Goal: Information Seeking & Learning: Compare options

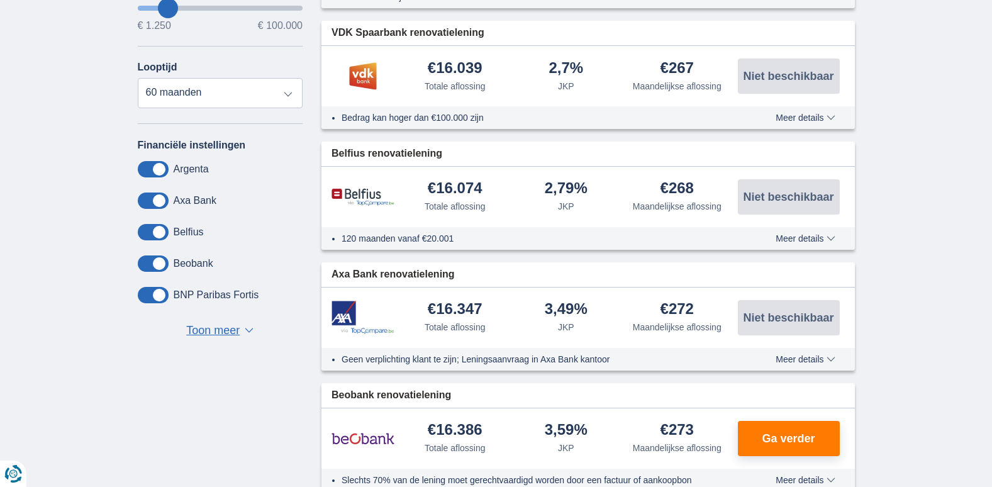
scroll to position [315, 0]
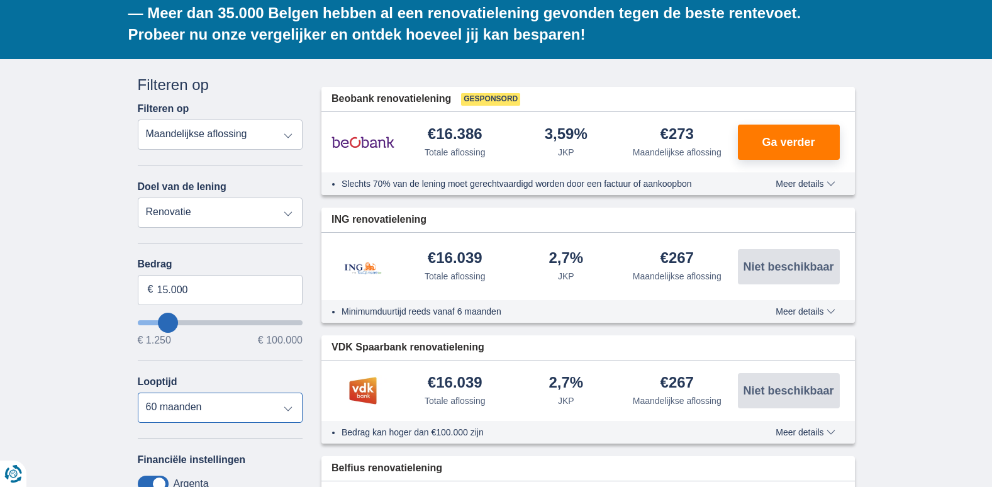
click at [211, 393] on select "12 maanden 18 maanden 24 maanden 30 maanden 36 maanden 42 maanden 48 maanden 60…" at bounding box center [220, 408] width 165 height 30
click at [138, 393] on select "12 maanden 18 maanden 24 maanden 30 maanden 36 maanden 42 maanden 48 maanden 60…" at bounding box center [220, 408] width 165 height 30
drag, startPoint x: 201, startPoint y: 259, endPoint x: 157, endPoint y: 255, distance: 43.6
click at [157, 275] on input "15.000" at bounding box center [220, 290] width 165 height 30
type input "75.000"
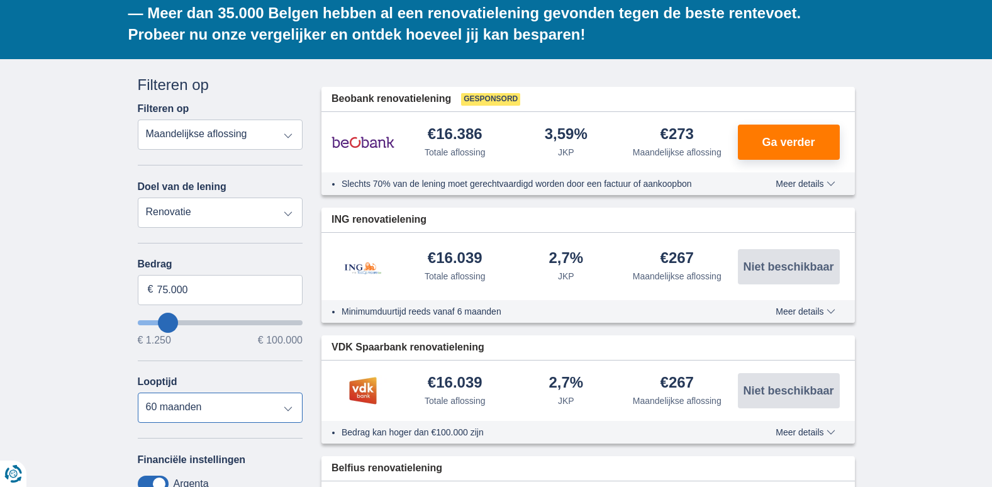
type input "75250"
select select "120"
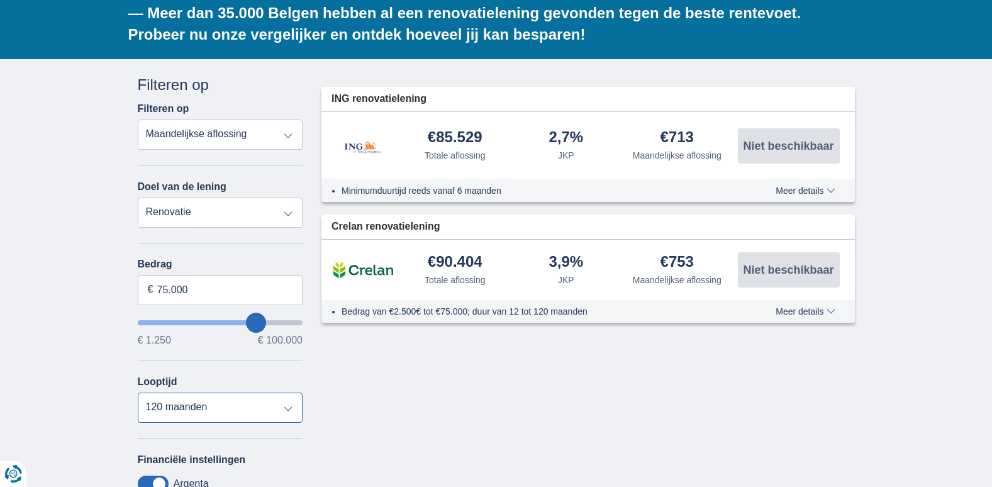
click at [138, 393] on select "12 maanden 18 maanden 24 maanden 30 maanden 36 maanden 42 maanden 48 maanden 60…" at bounding box center [220, 408] width 165 height 30
type input "74250"
type input "77.250"
type input "73250"
click at [230, 393] on select "12 maanden 18 maanden 24 maanden 30 maanden 36 maanden 42 maanden 48 maanden 60…" at bounding box center [220, 408] width 165 height 30
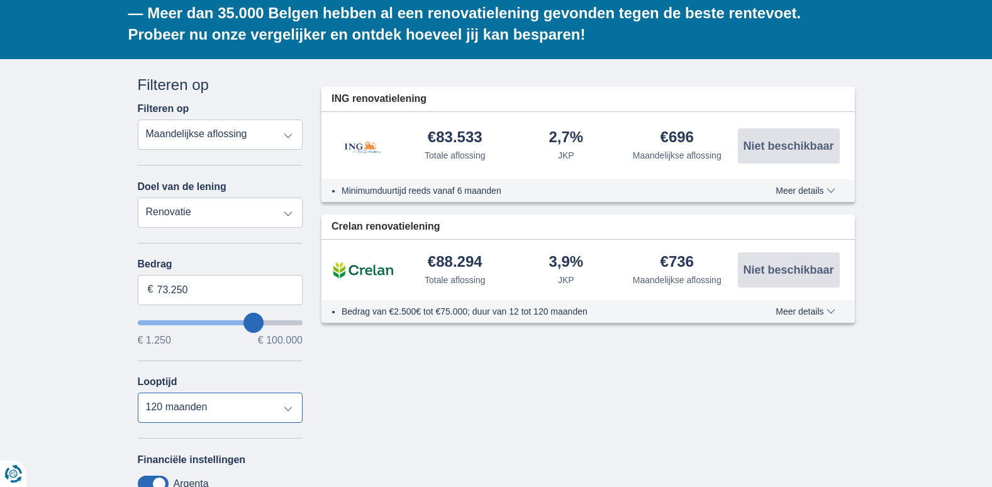
click at [138, 393] on select "12 maanden 18 maanden 24 maanden 30 maanden 36 maanden 42 maanden 48 maanden 60…" at bounding box center [220, 408] width 165 height 30
type input "71.250"
type input "69250"
type input "69.250"
type input "64250"
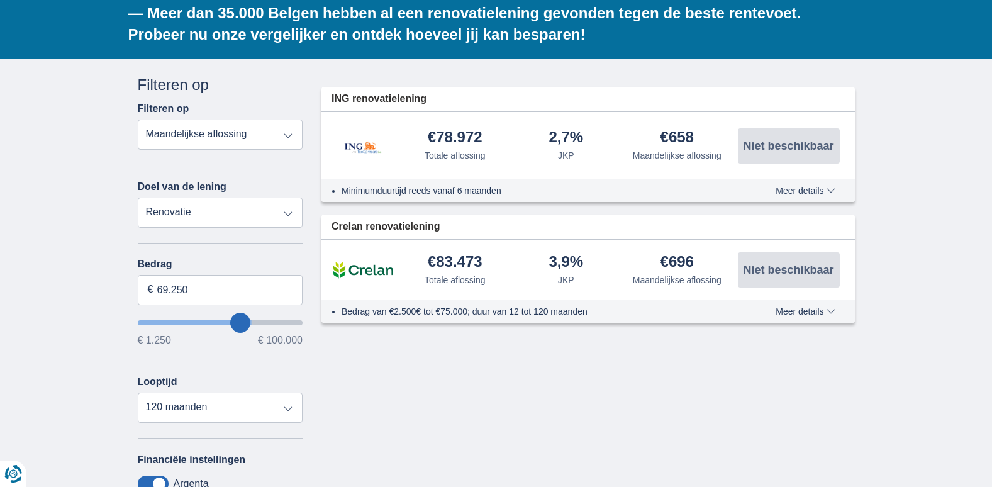
type input "64.250"
type input "40250"
click at [205, 320] on input "wantToBorrow" at bounding box center [220, 322] width 165 height 5
type input "40.250"
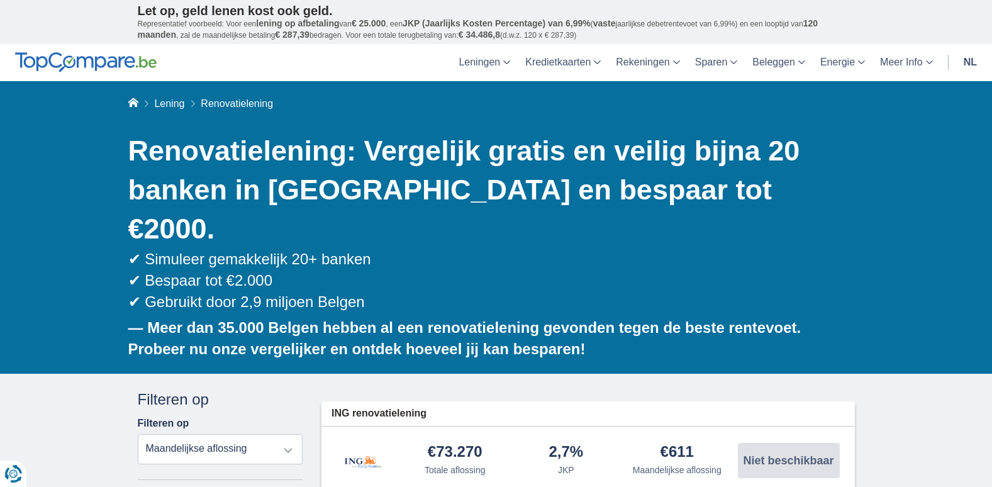
click at [212, 319] on b "— Meer dan 35.000 Belgen hebben al een renovatielening gevonden tegen de beste …" at bounding box center [464, 338] width 673 height 38
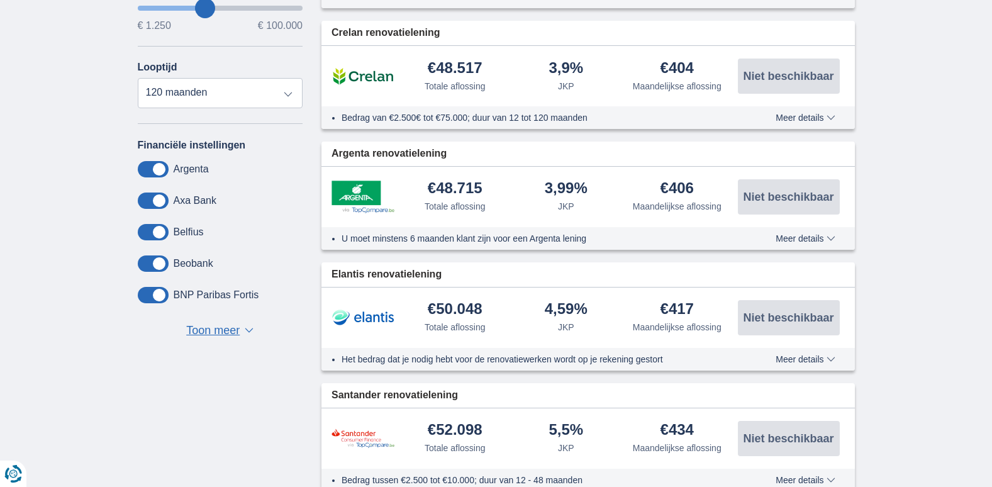
scroll to position [315, 0]
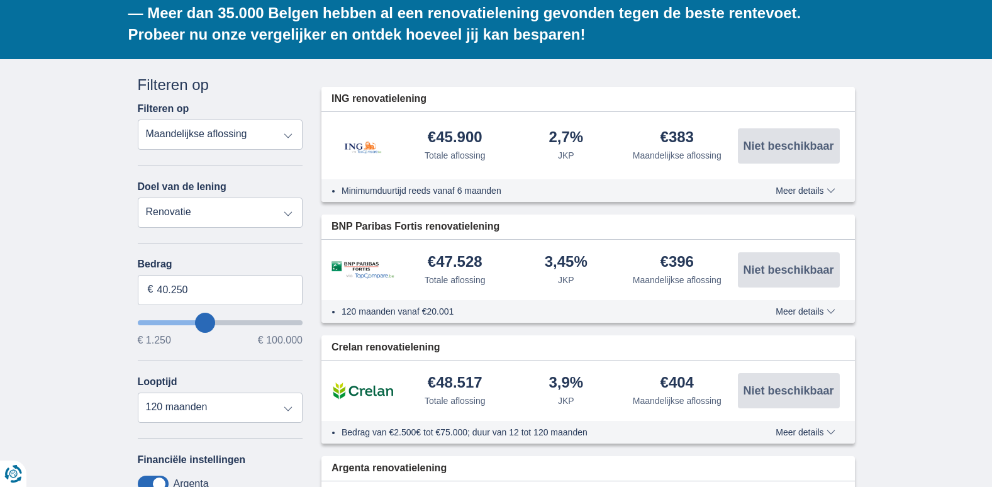
click at [795, 307] on span "Meer details" at bounding box center [805, 311] width 59 height 9
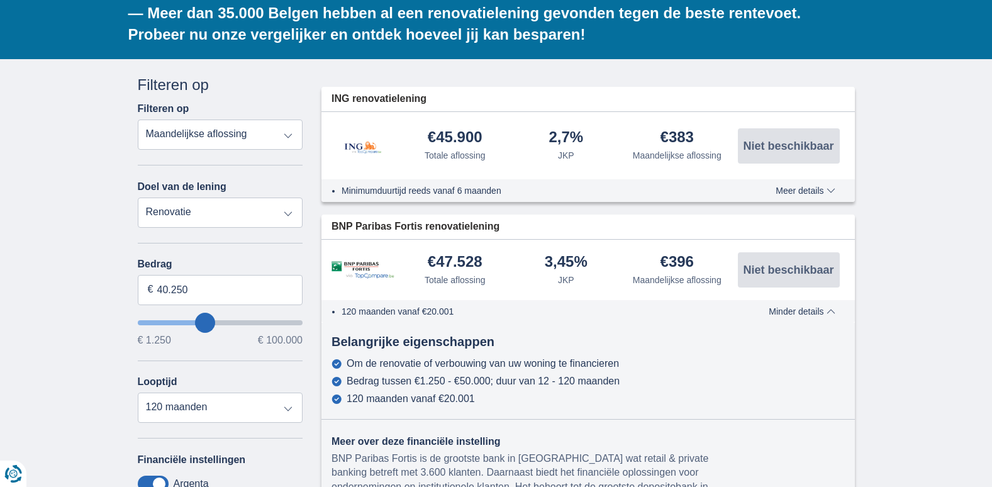
scroll to position [629, 0]
